Goal: Task Accomplishment & Management: Manage account settings

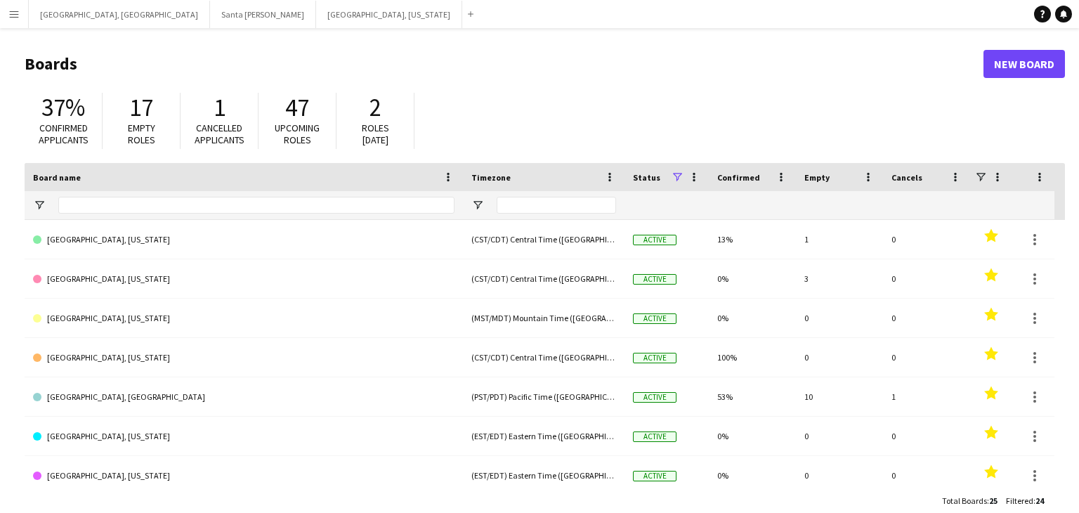
click at [4, 14] on button "Menu" at bounding box center [14, 14] width 28 height 28
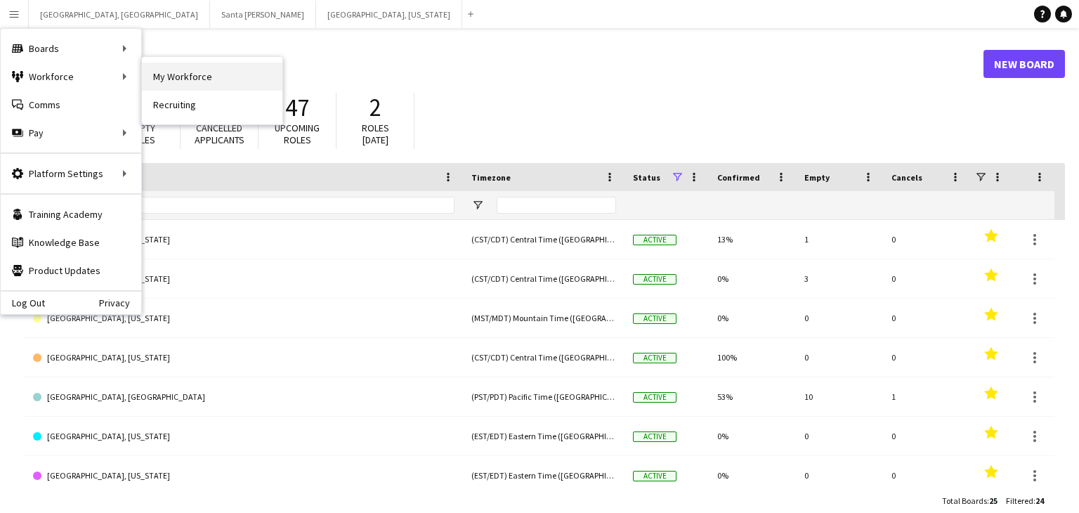
click at [196, 70] on link "My Workforce" at bounding box center [212, 77] width 141 height 28
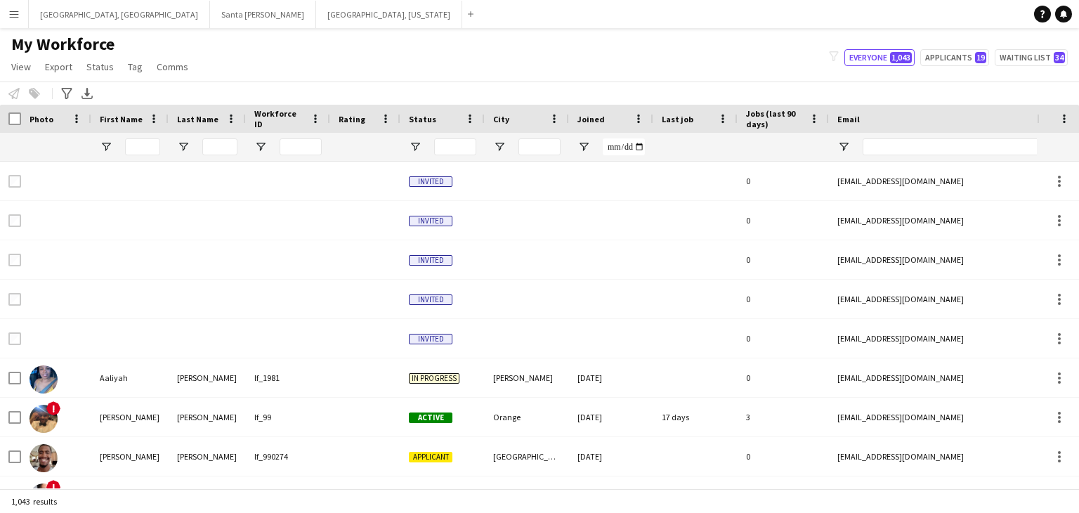
type input "*****"
type input "**********"
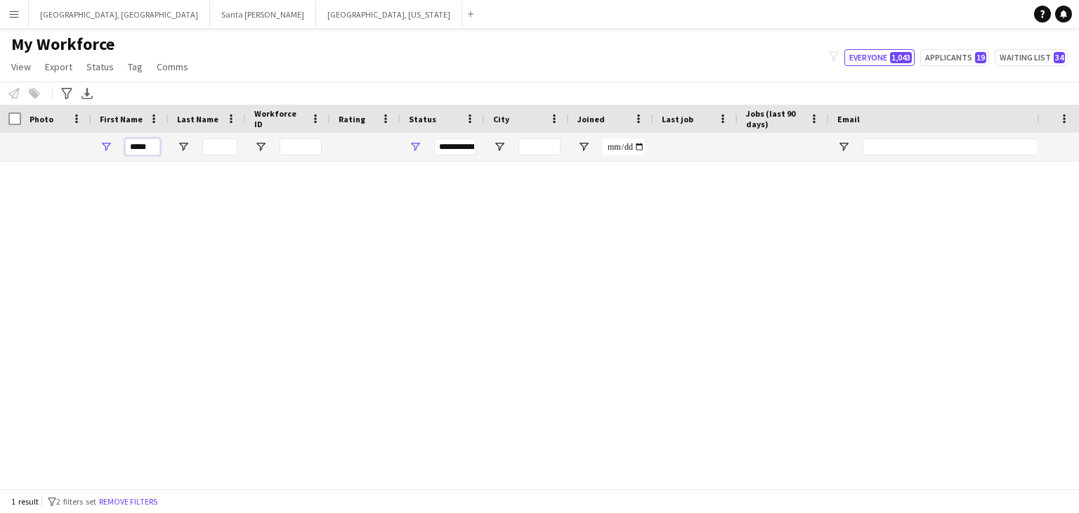
click at [148, 150] on input "*****" at bounding box center [142, 146] width 35 height 17
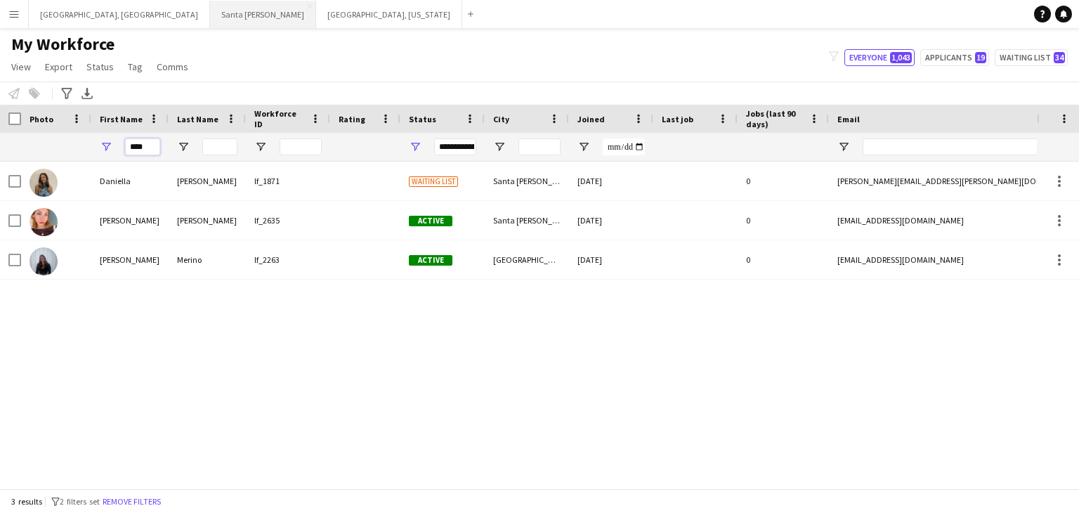
type input "****"
click at [210, 13] on button "Santa [PERSON_NAME] Close" at bounding box center [263, 14] width 106 height 27
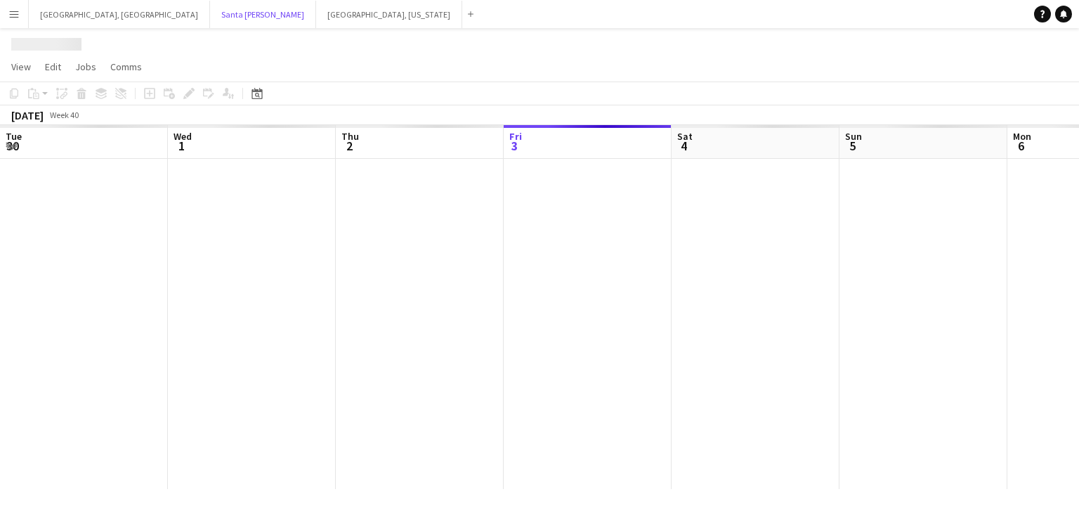
scroll to position [0, 336]
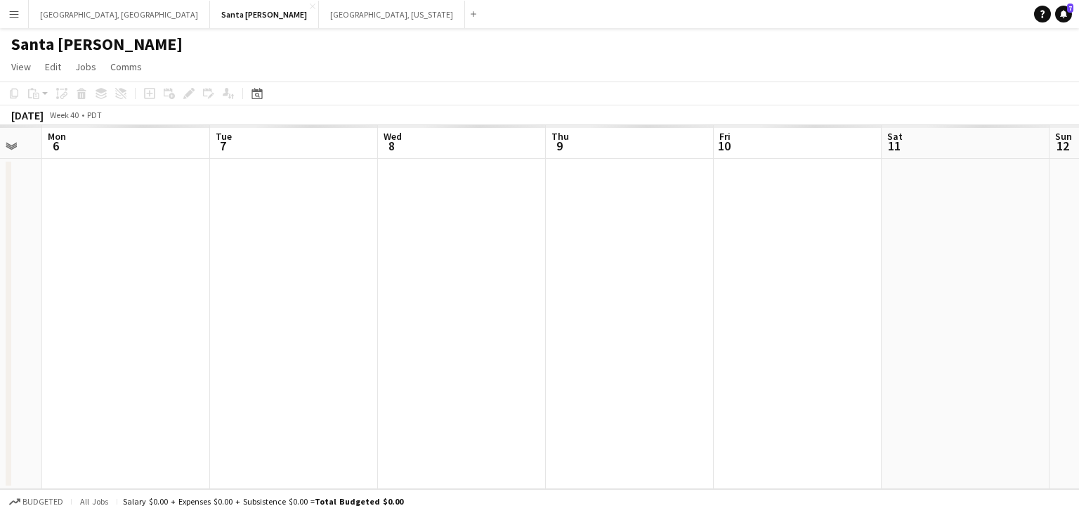
drag, startPoint x: 488, startPoint y: 315, endPoint x: 167, endPoint y: 346, distance: 322.6
click at [163, 346] on app-calendar-viewport "Thu 2 Fri 3 Sat 4 Sun 5 Mon 6 Tue 7 Wed 8 Thu 9 Fri 10 Sat 11 Sun 12 Mon 13" at bounding box center [539, 307] width 1079 height 364
click at [308, 346] on app-calendar-viewport "Thu 2 Fri 3 Sat 4 Sun 5 Mon 6 Tue 7 Wed 8 Thu 9 Fri 10 Sat 11 Sun 12 Mon 13" at bounding box center [539, 307] width 1079 height 364
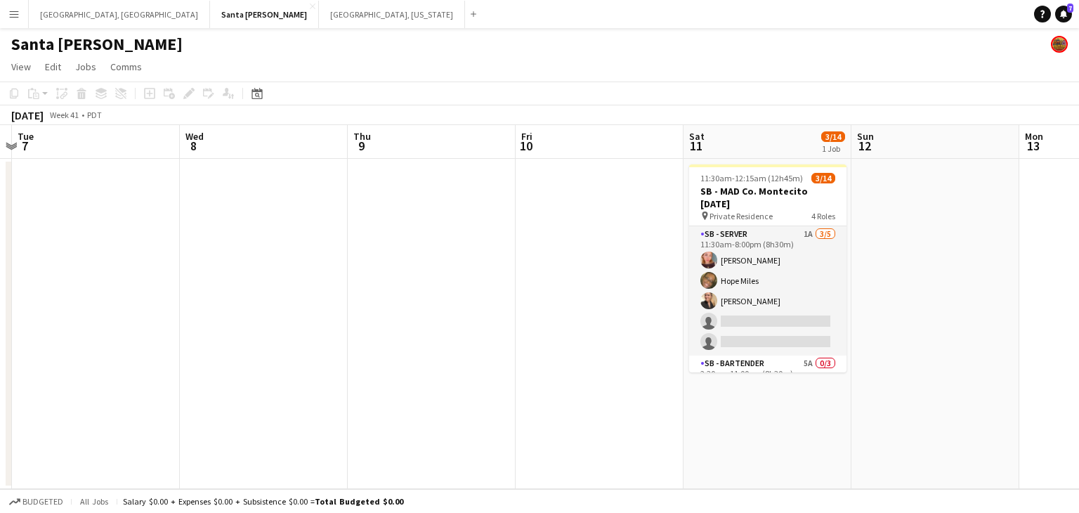
scroll to position [0, 491]
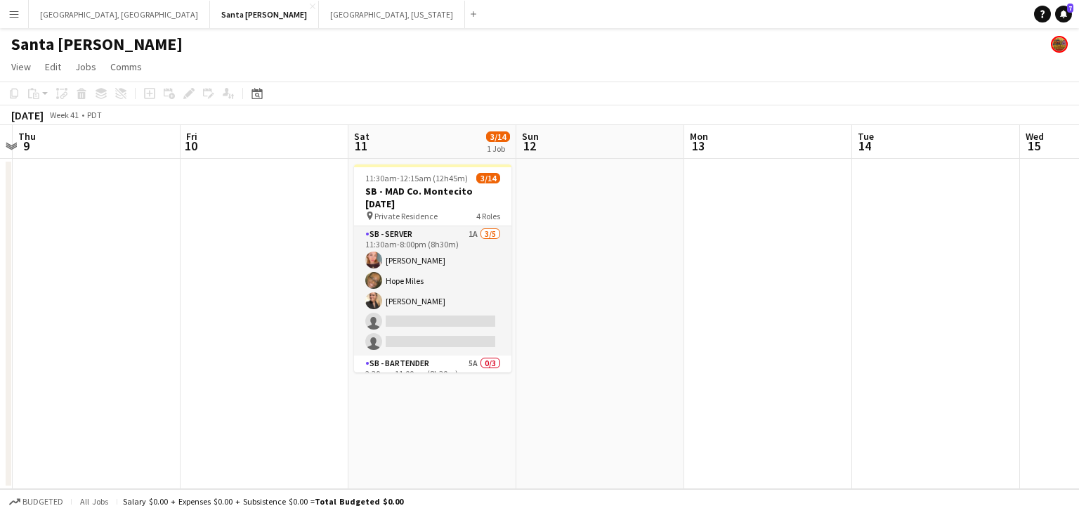
click at [404, 360] on app-calendar-viewport "Mon 6 Tue 7 Wed 8 Thu 9 Fri 10 Sat 11 3/14 1 Job Sun 12 Mon 13 Tue 14 Wed 15 Th…" at bounding box center [539, 307] width 1079 height 364
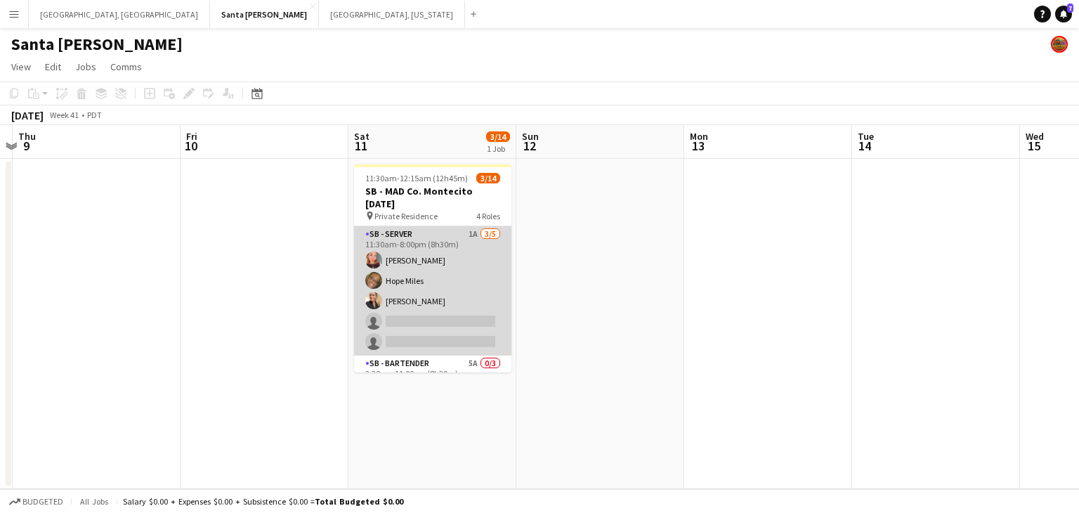
scroll to position [0, 0]
click at [440, 278] on app-card-role "SB - Server 1A [DATE] 11:30am-8:00pm (8h30m) [PERSON_NAME] [PERSON_NAME] single…" at bounding box center [432, 290] width 157 height 129
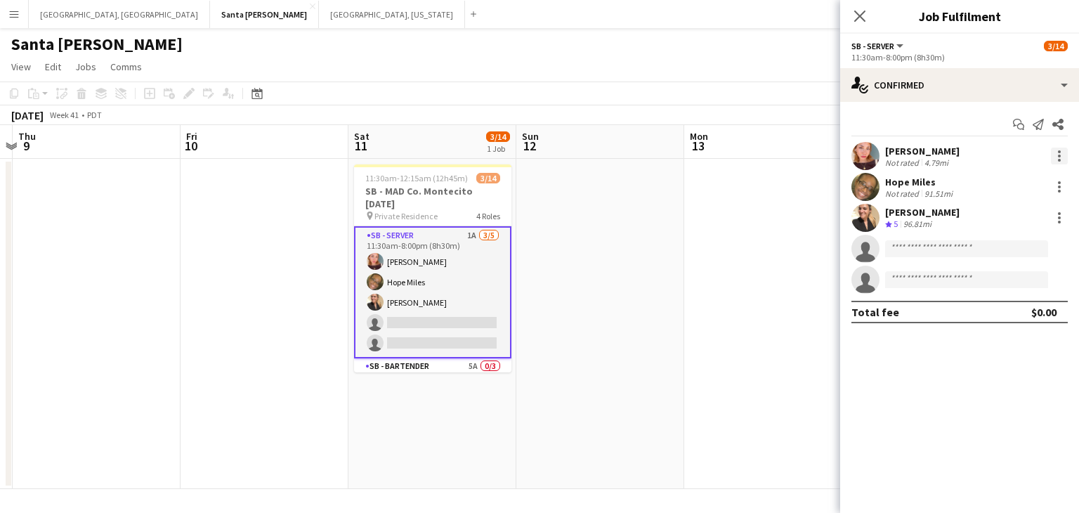
click at [1062, 149] on div at bounding box center [1059, 156] width 17 height 17
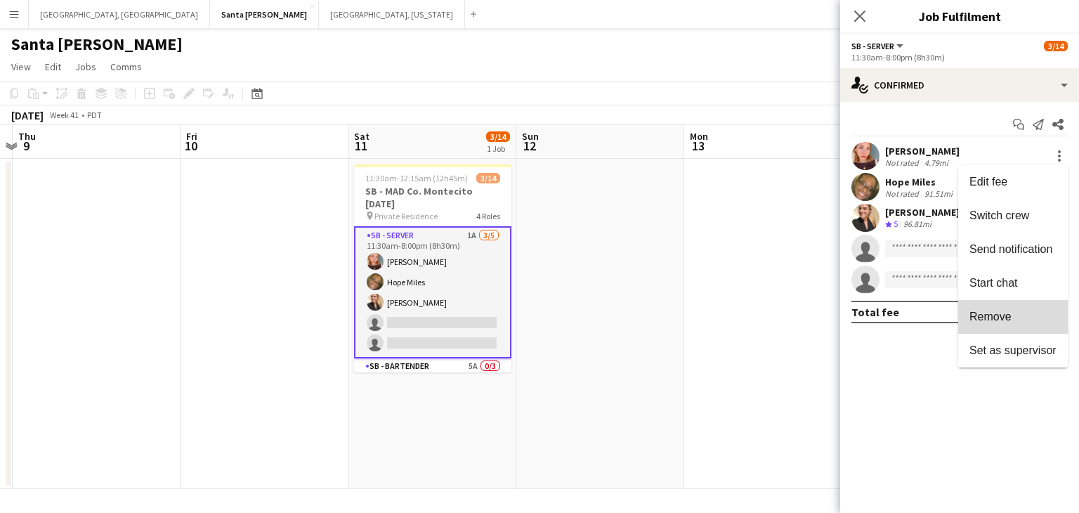
click at [1016, 321] on span "Remove" at bounding box center [1013, 317] width 87 height 13
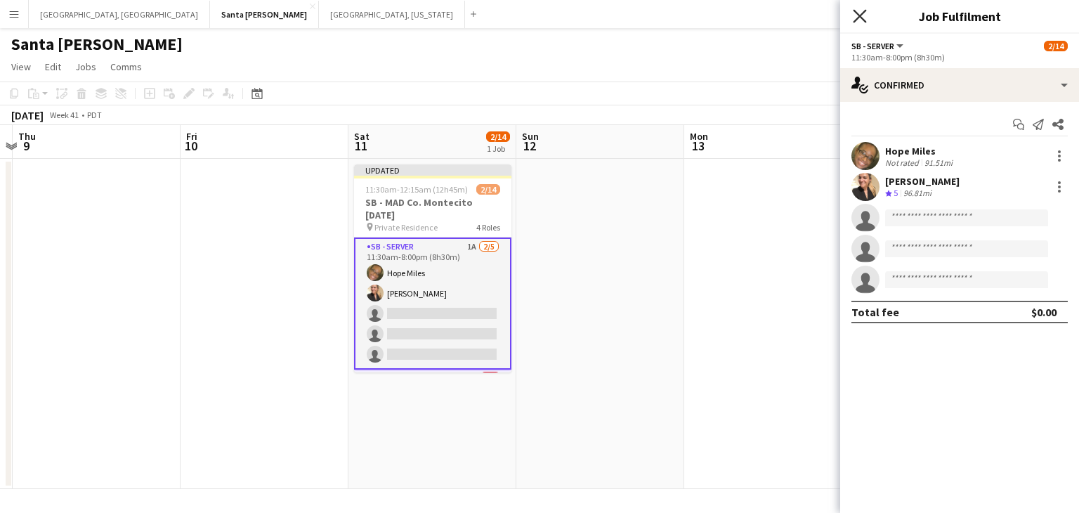
click at [865, 18] on icon "Close pop-in" at bounding box center [859, 15] width 13 height 13
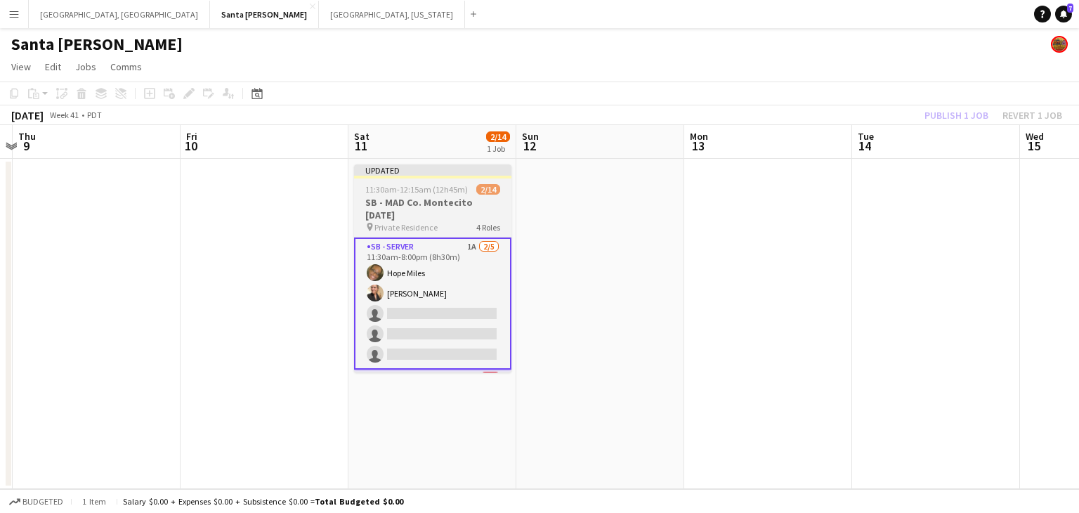
click at [452, 199] on h3 "SB - MAD Co. Montecito [DATE]" at bounding box center [432, 208] width 157 height 25
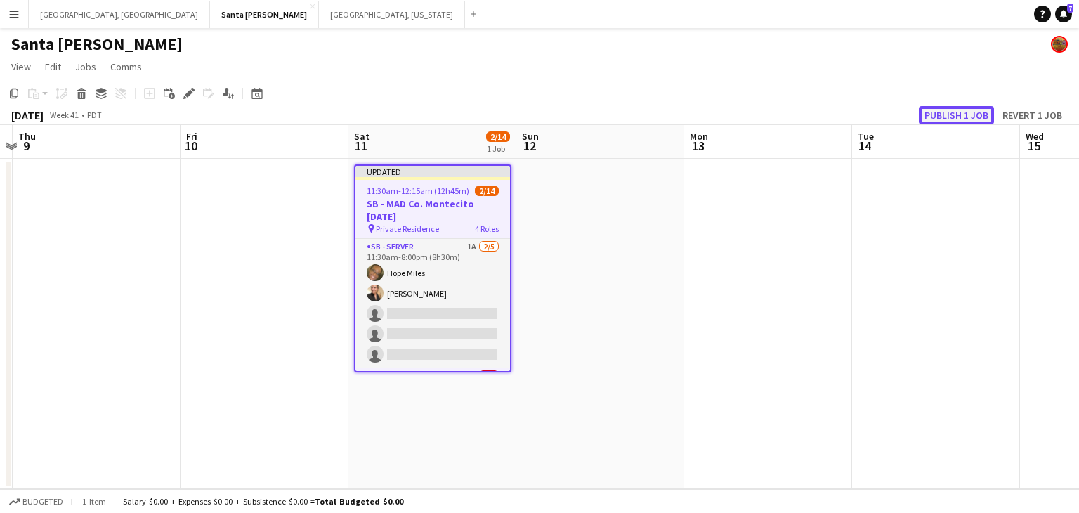
click at [939, 114] on button "Publish 1 job" at bounding box center [956, 115] width 75 height 18
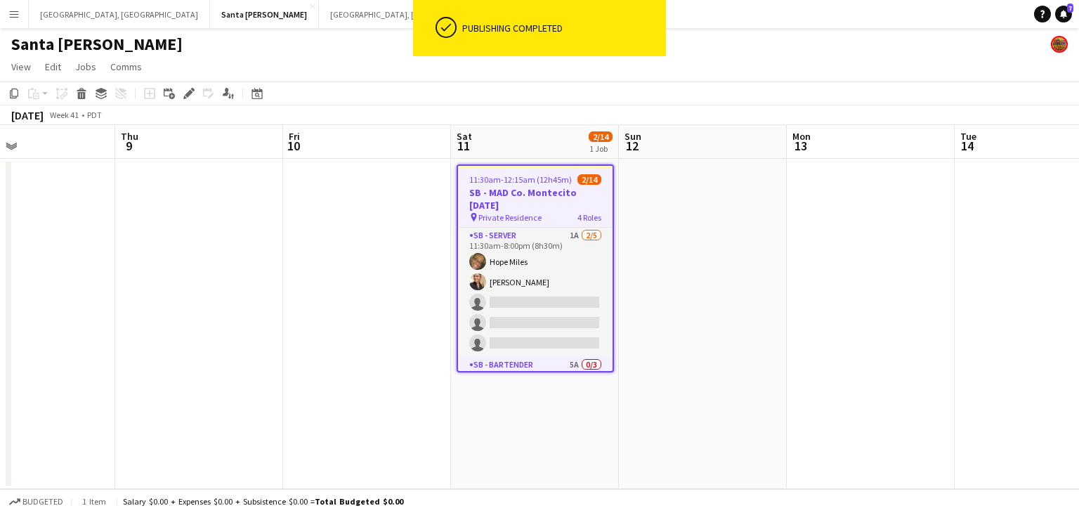
drag, startPoint x: 273, startPoint y: 365, endPoint x: 696, endPoint y: 307, distance: 427.0
click at [696, 307] on app-calendar-viewport "Mon 6 Tue 7 Wed 8 Thu 9 Fri 10 Sat 11 2/14 1 Job Sun 12 Mon 13 Tue 14 Wed 15 Th…" at bounding box center [539, 307] width 1079 height 364
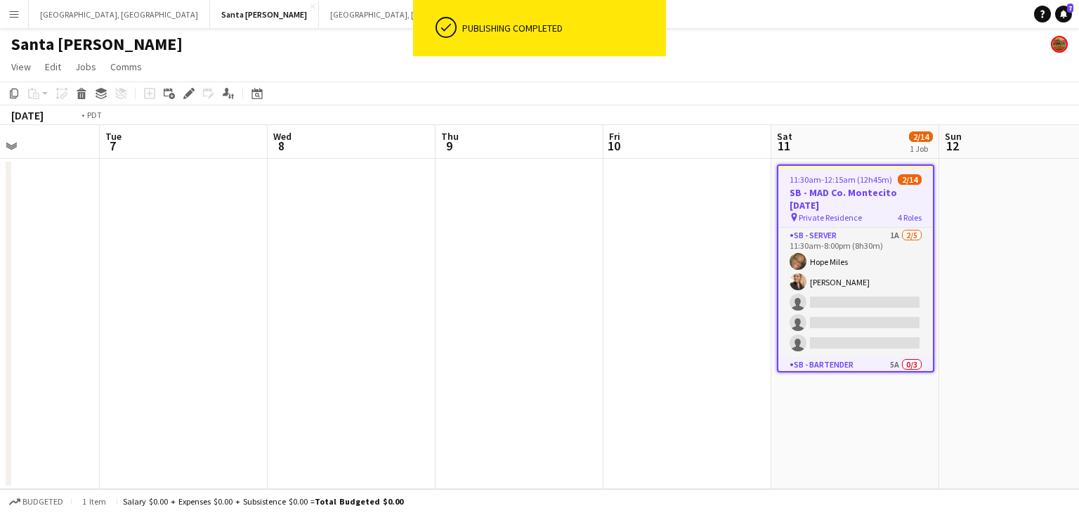
drag, startPoint x: 428, startPoint y: 306, endPoint x: 736, endPoint y: 263, distance: 310.7
click at [736, 263] on app-calendar-viewport "Sat 4 Sun 5 Mon 6 Tue 7 Wed 8 Thu 9 Fri 10 Sat 11 2/14 1 Job Sun 12 Mon 13 Tue …" at bounding box center [539, 307] width 1079 height 364
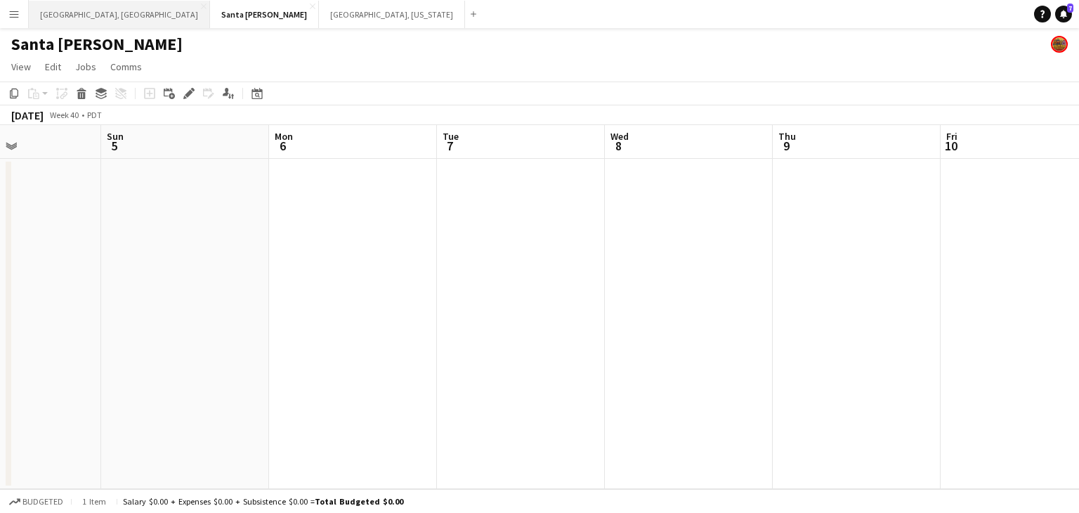
click at [74, 18] on button "[GEOGRAPHIC_DATA], [GEOGRAPHIC_DATA] Close" at bounding box center [119, 14] width 181 height 27
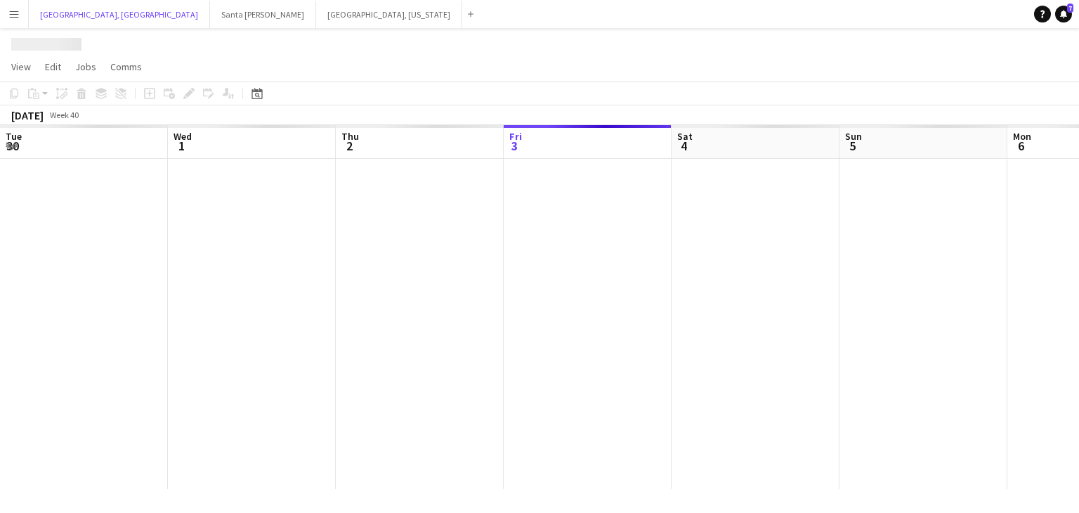
scroll to position [0, 336]
